Goal: Task Accomplishment & Management: Manage account settings

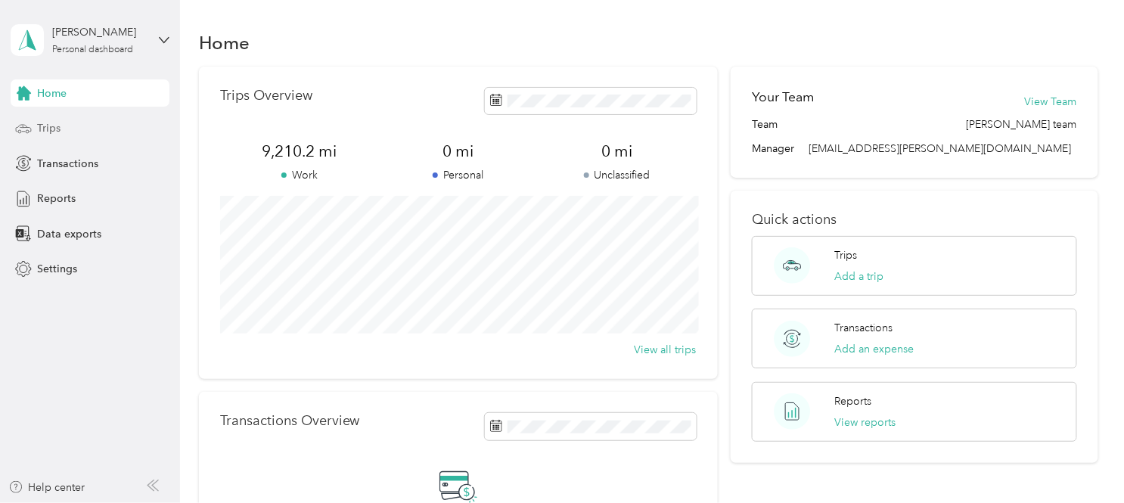
click at [44, 129] on span "Trips" at bounding box center [48, 128] width 23 height 16
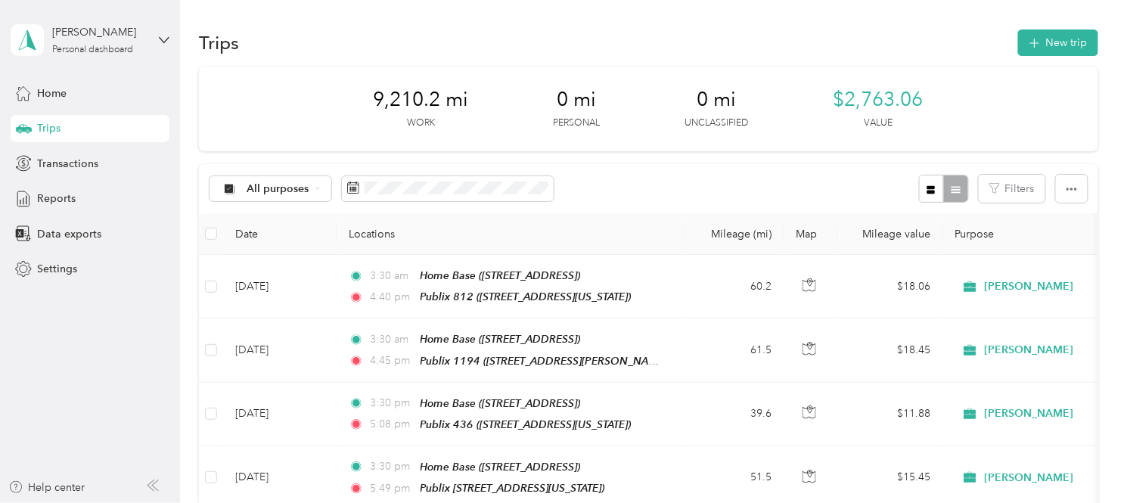
click at [58, 124] on span "Trips" at bounding box center [48, 128] width 23 height 16
click at [1052, 43] on button "New trip" at bounding box center [1058, 43] width 80 height 26
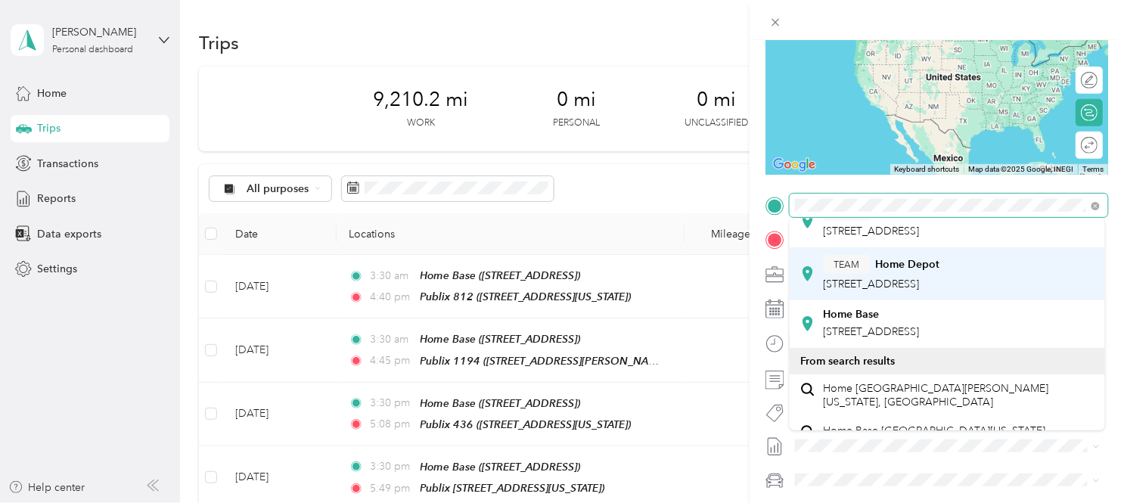
scroll to position [446, 0]
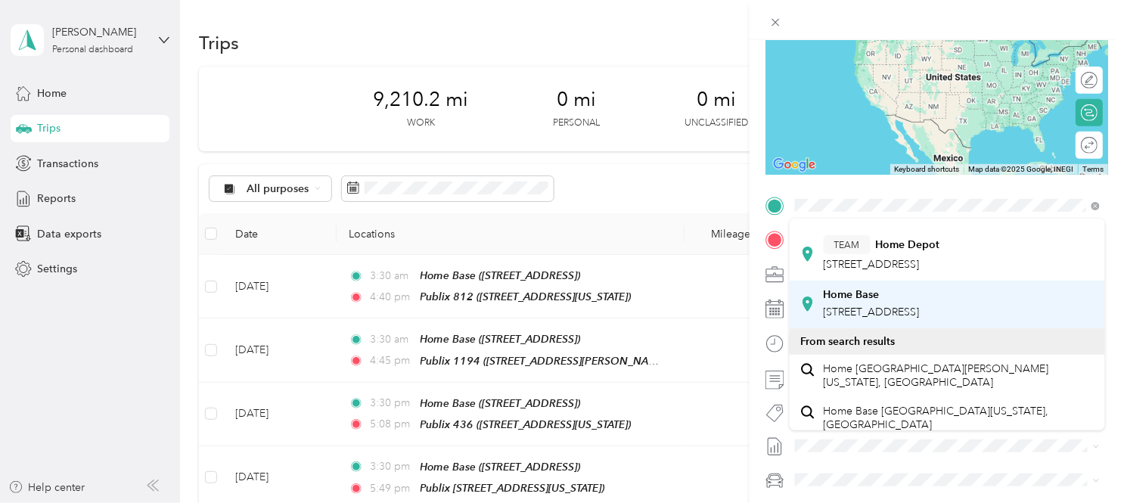
click at [905, 302] on div "Home Base" at bounding box center [872, 295] width 96 height 14
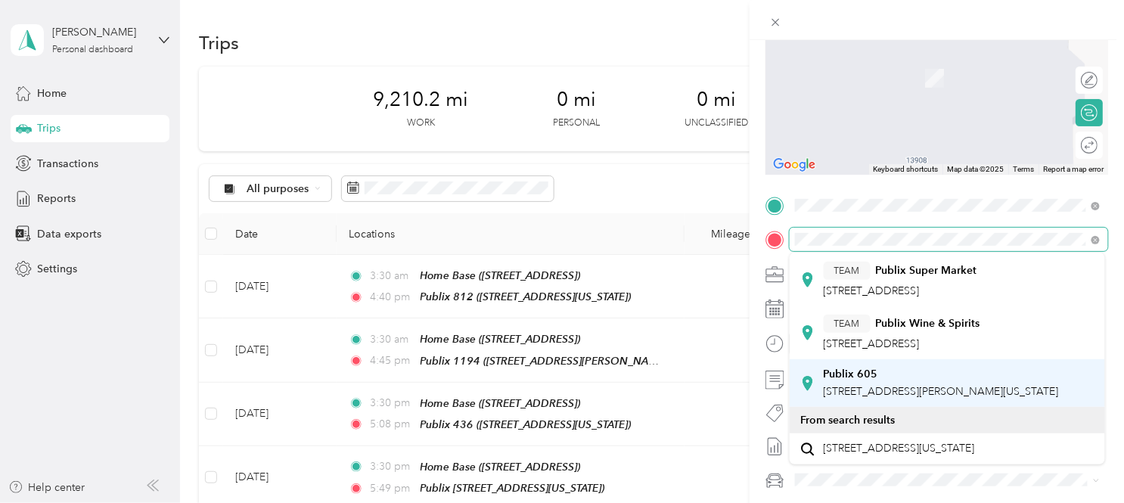
scroll to position [110, 0]
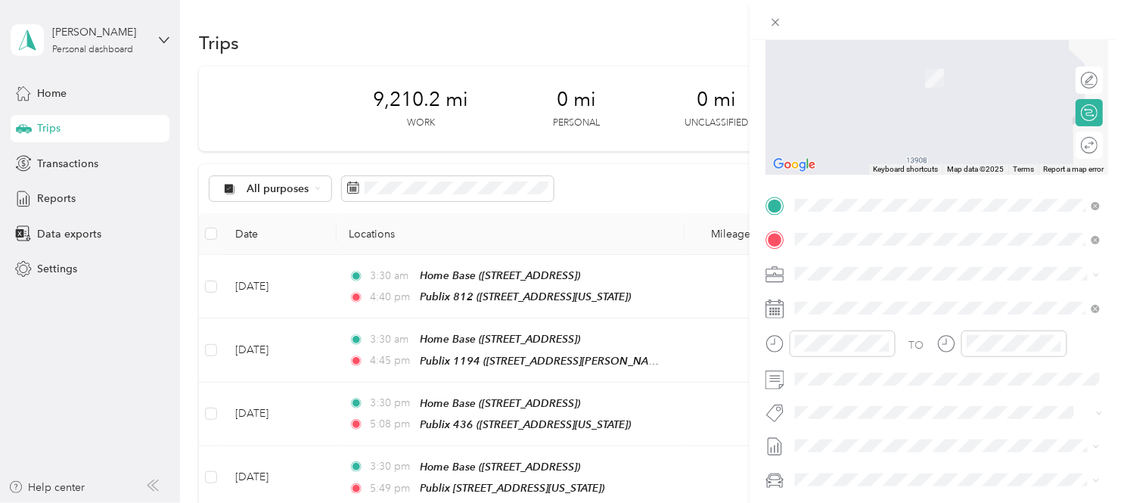
click at [912, 368] on div "Publix [STREET_ADDRESS][PERSON_NAME][US_STATE]" at bounding box center [941, 384] width 235 height 32
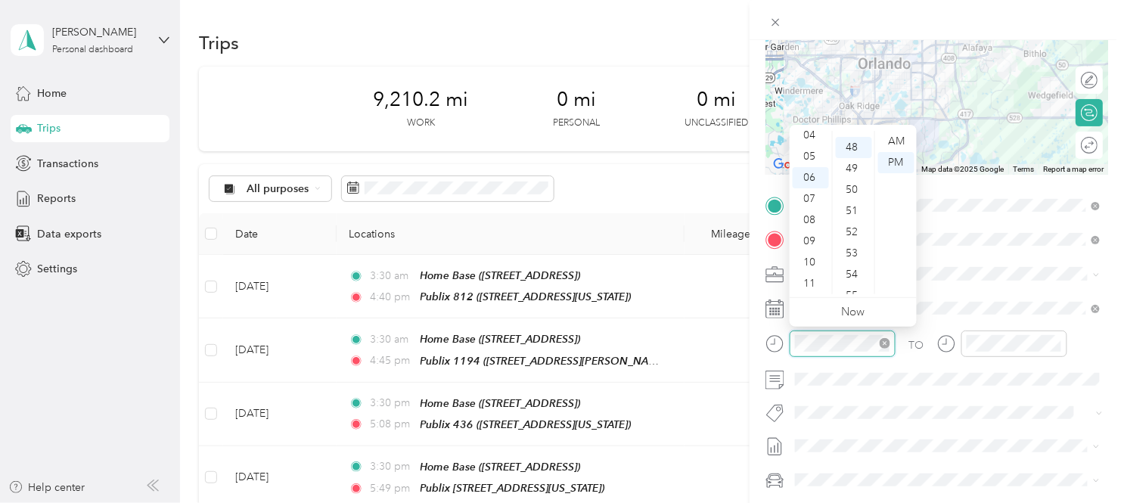
scroll to position [1014, 0]
click at [813, 136] on div "04" at bounding box center [811, 135] width 36 height 21
click at [807, 201] on div "03" at bounding box center [811, 204] width 36 height 21
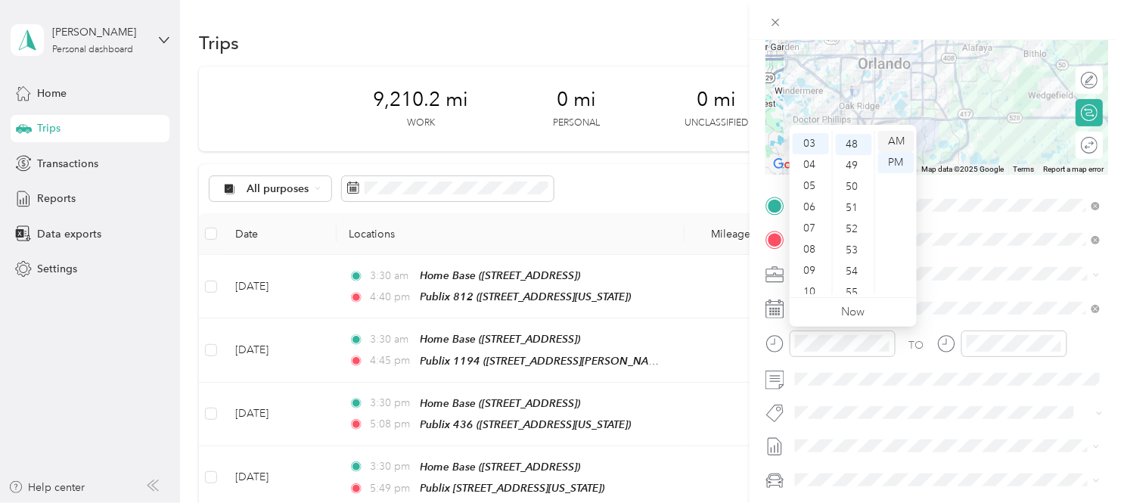
click at [897, 141] on div "AM" at bounding box center [896, 141] width 36 height 21
click at [853, 176] on div "30" at bounding box center [854, 183] width 36 height 21
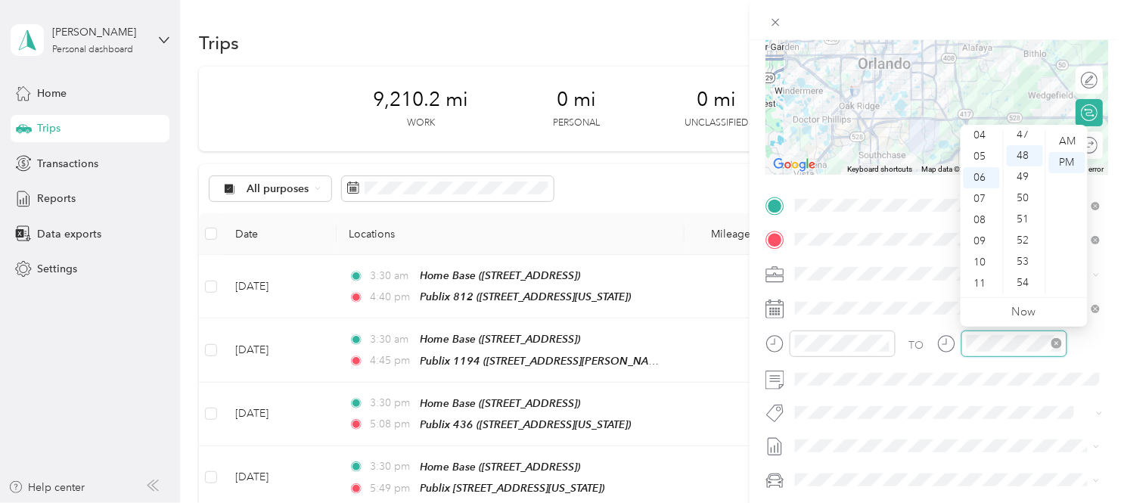
scroll to position [1014, 0]
click at [980, 138] on div "04" at bounding box center [982, 135] width 36 height 21
click at [1025, 139] on div "00" at bounding box center [1025, 136] width 36 height 21
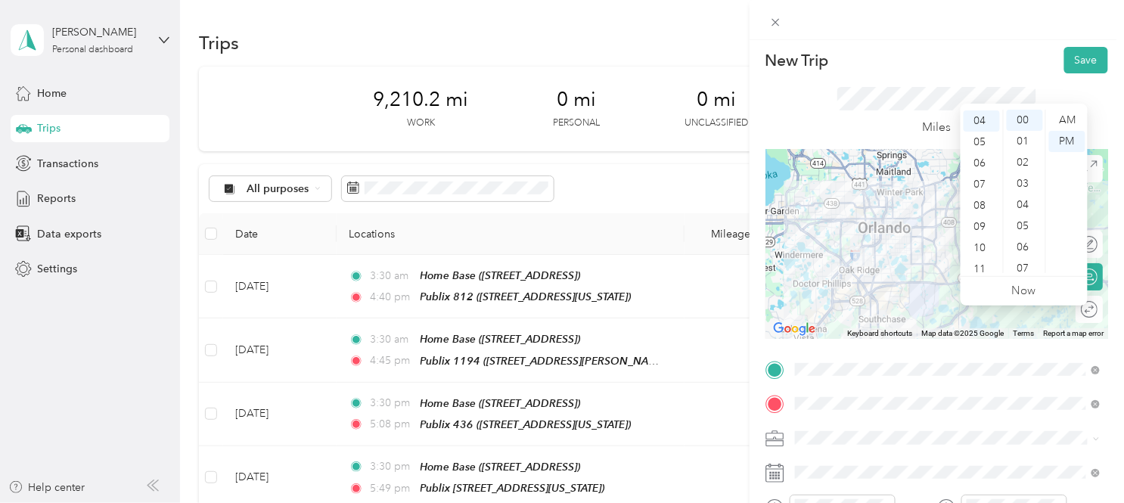
scroll to position [0, 0]
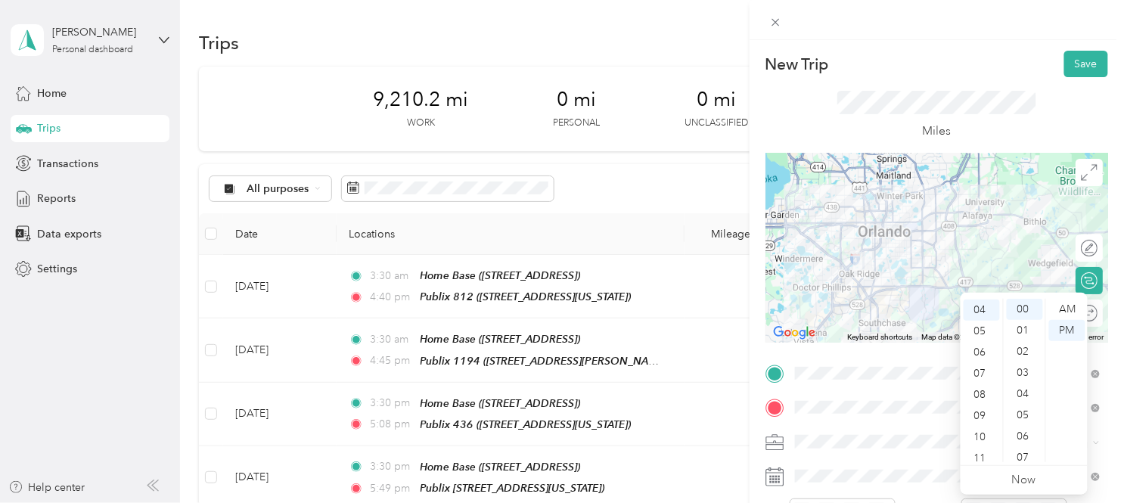
click at [1105, 133] on div "Miles" at bounding box center [937, 115] width 343 height 76
click at [1084, 316] on div at bounding box center [1082, 314] width 32 height 16
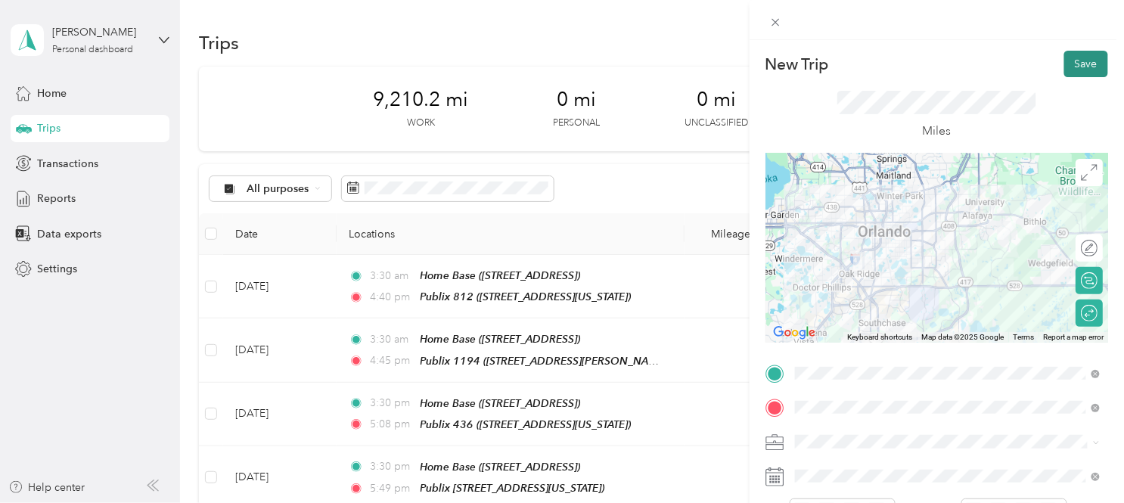
click at [1080, 65] on button "Save" at bounding box center [1087, 64] width 44 height 26
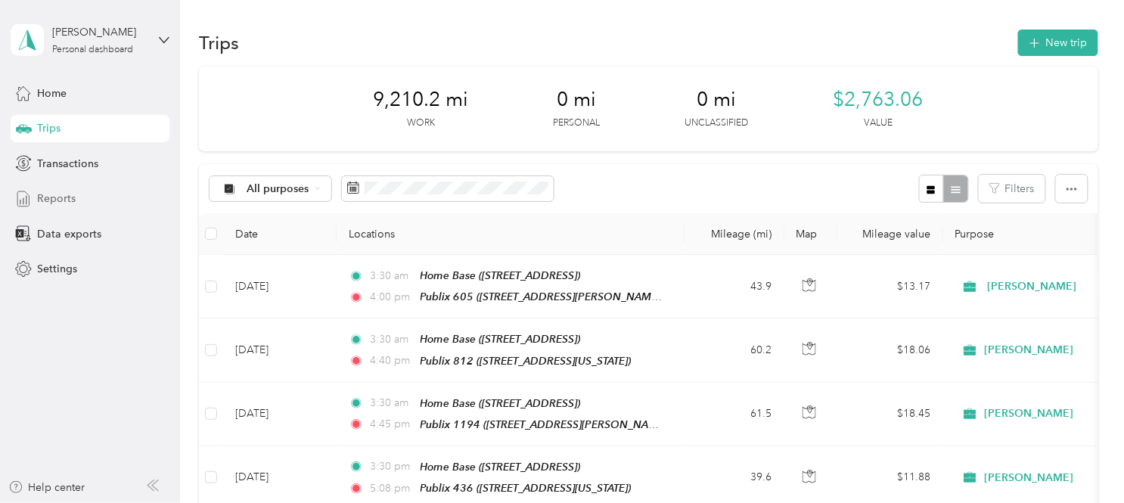
click at [53, 202] on span "Reports" at bounding box center [56, 199] width 39 height 16
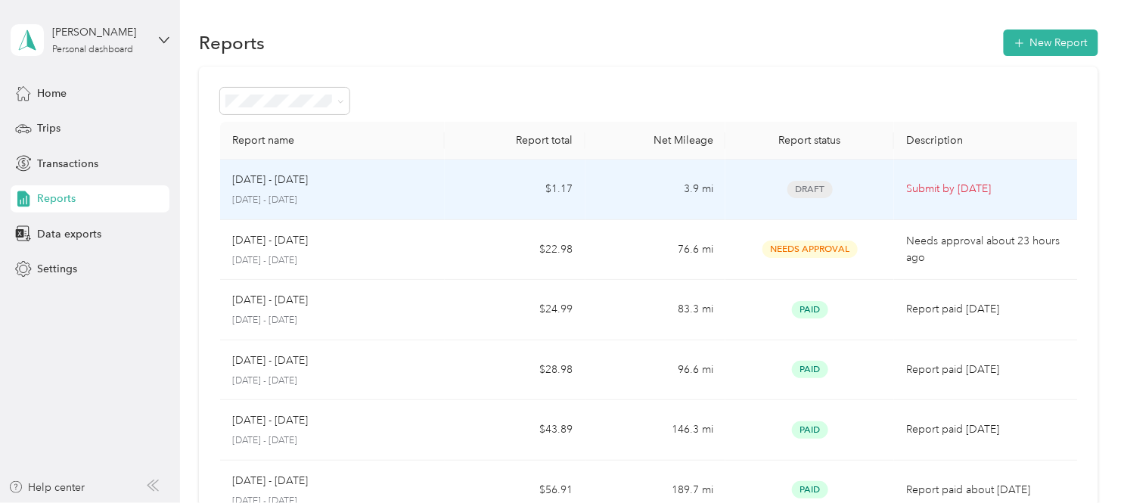
click at [366, 184] on div "[DATE] - [DATE]" at bounding box center [332, 180] width 201 height 17
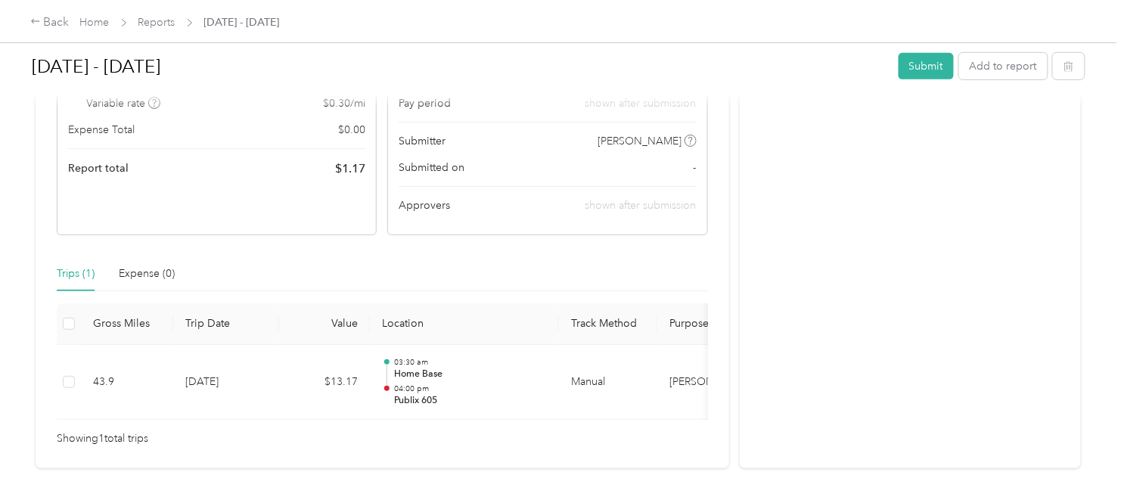
scroll to position [243, 0]
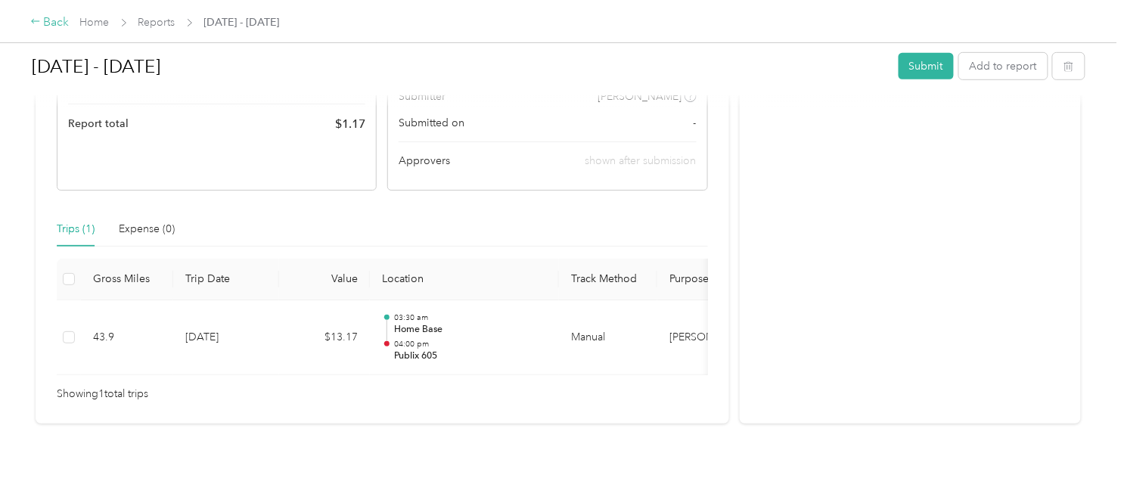
click at [50, 25] on div "Back" at bounding box center [49, 23] width 39 height 18
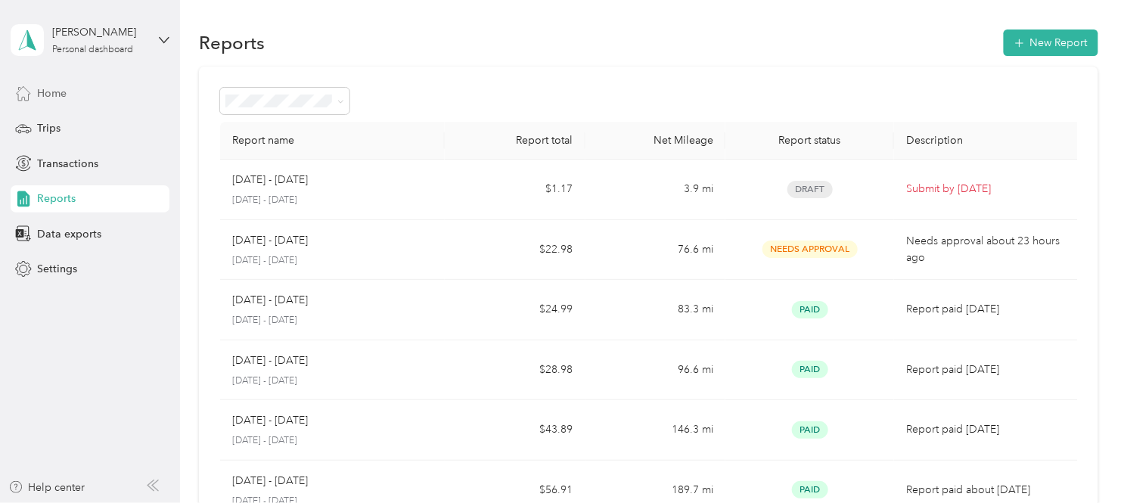
click at [58, 91] on span "Home" at bounding box center [52, 94] width 30 height 16
